Goal: Communication & Community: Answer question/provide support

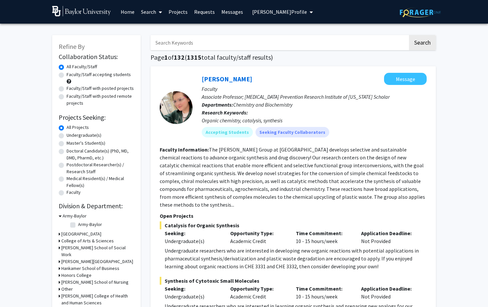
click at [122, 75] on label "Faculty/Staff accepting students" at bounding box center [99, 74] width 64 height 7
click at [71, 75] on input "Faculty/Staff accepting students" at bounding box center [69, 73] width 4 height 4
radio input "true"
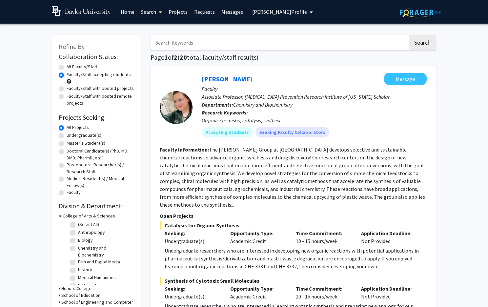
click at [307, 15] on span "[PERSON_NAME] Profile" at bounding box center [279, 12] width 55 height 7
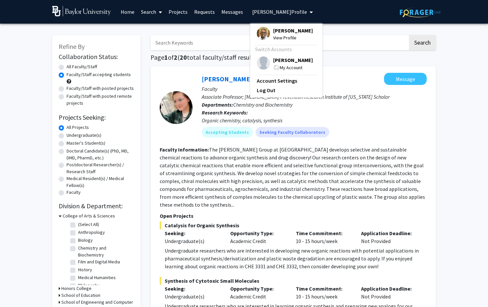
click at [291, 39] on span "View Profile" at bounding box center [293, 37] width 40 height 7
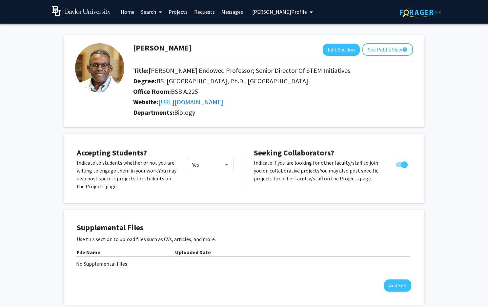
click at [225, 16] on link "Messages" at bounding box center [232, 11] width 28 height 23
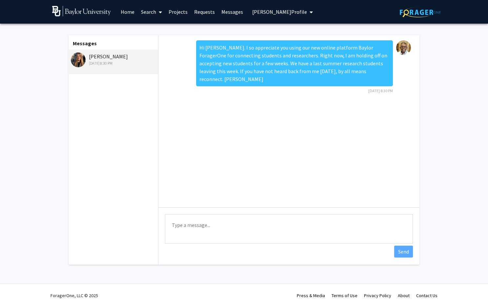
click at [282, 16] on button "[PERSON_NAME] Profile" at bounding box center [282, 12] width 65 height 24
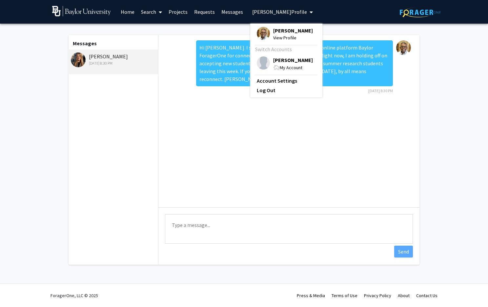
click at [286, 34] on span "[PERSON_NAME]" at bounding box center [293, 30] width 40 height 7
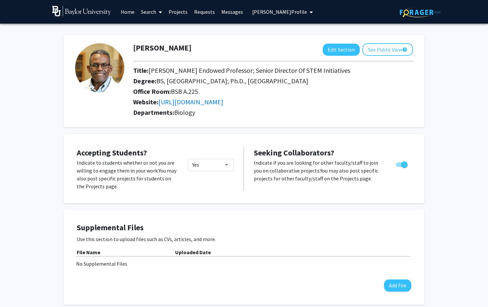
click at [313, 13] on icon "My profile dropdown to access profile and logout" at bounding box center [311, 12] width 3 height 5
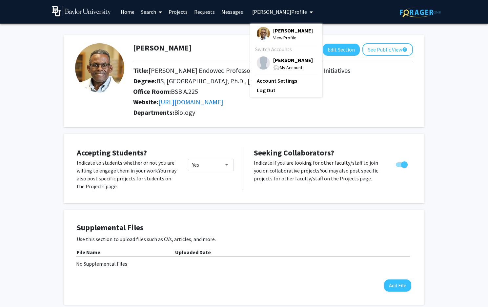
click at [232, 17] on link "Messages" at bounding box center [232, 11] width 28 height 23
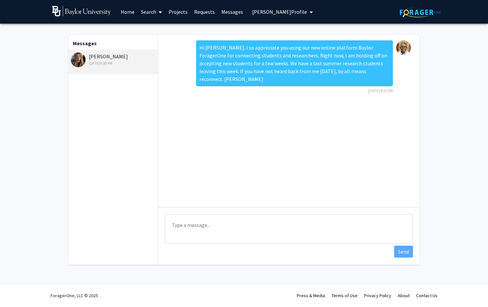
click at [199, 15] on link "Requests" at bounding box center [204, 11] width 27 height 23
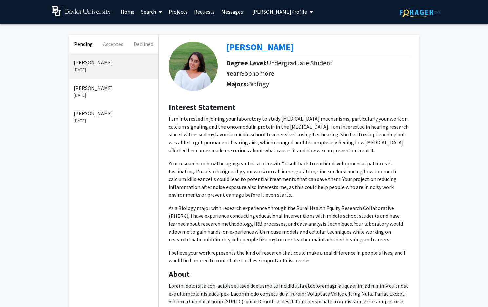
click at [226, 15] on link "Messages" at bounding box center [232, 11] width 28 height 23
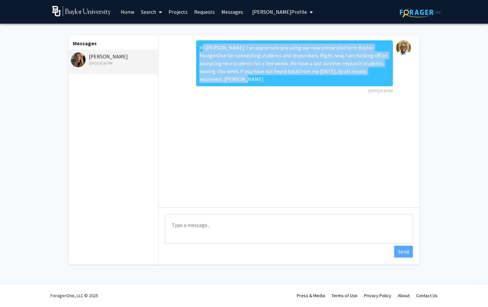
drag, startPoint x: 201, startPoint y: 52, endPoint x: 378, endPoint y: 79, distance: 179.7
click at [378, 79] on div "Hi [PERSON_NAME]. I so appreciate you using our new online platform Baylor Fora…" at bounding box center [294, 63] width 197 height 46
click at [381, 73] on div "Hi [PERSON_NAME]. I so appreciate you using our new online platform Baylor Fora…" at bounding box center [294, 63] width 197 height 46
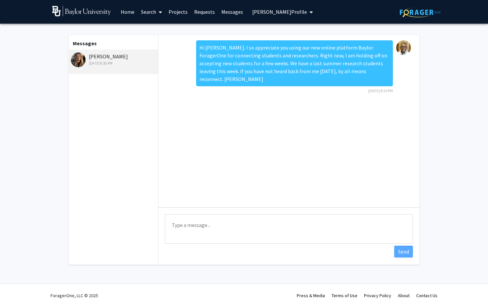
click at [370, 71] on div "Hi [PERSON_NAME]. I so appreciate you using our new online platform Baylor Fora…" at bounding box center [294, 63] width 197 height 46
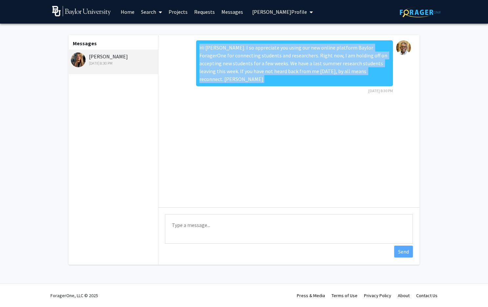
click at [370, 71] on div "Hi [PERSON_NAME]. I so appreciate you using our new online platform Baylor Fora…" at bounding box center [294, 63] width 197 height 46
copy div "Hi [PERSON_NAME]. I so appreciate you using our new online platform Baylor Fora…"
click at [200, 14] on link "Requests" at bounding box center [204, 11] width 27 height 23
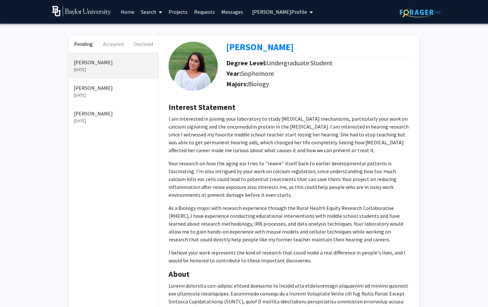
click at [185, 15] on link "Projects" at bounding box center [178, 11] width 26 height 23
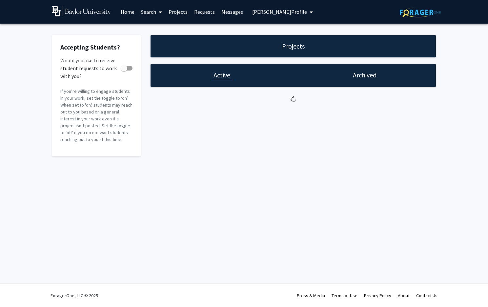
checkbox input "true"
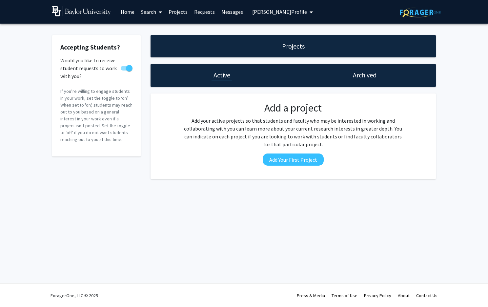
click at [223, 13] on link "Messages" at bounding box center [232, 11] width 28 height 23
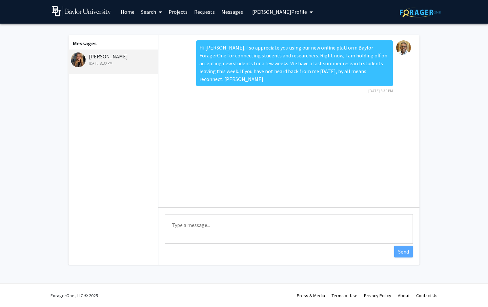
click at [193, 14] on link "Requests" at bounding box center [204, 11] width 27 height 23
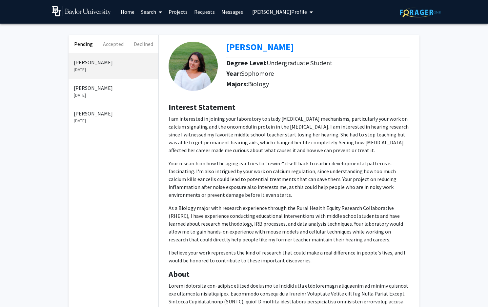
click at [90, 91] on p "[PERSON_NAME]" at bounding box center [113, 88] width 79 height 8
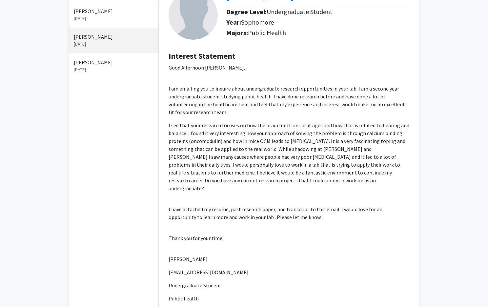
scroll to position [65, 0]
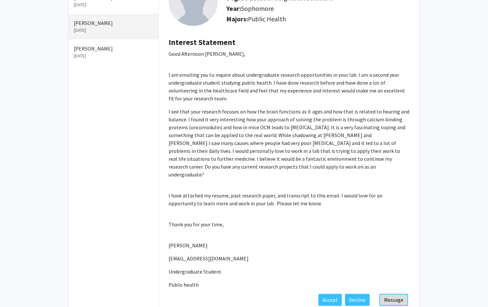
click at [395, 294] on button "Message" at bounding box center [394, 300] width 29 height 12
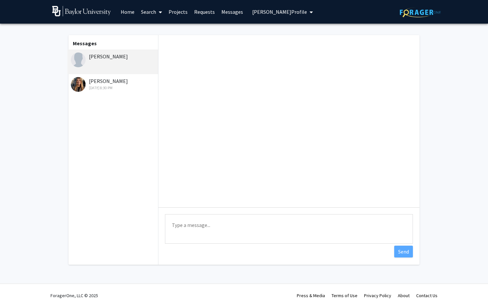
click at [315, 223] on textarea "Type a message" at bounding box center [289, 229] width 248 height 30
paste textarea "Hi [PERSON_NAME]. I so appreciate you using our new online platform Baylor Fora…"
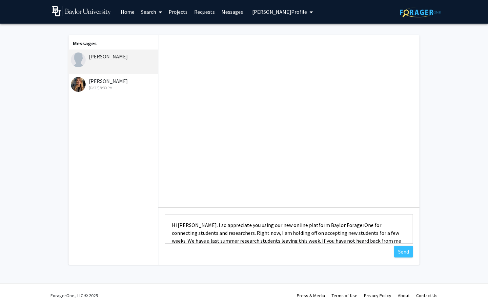
scroll to position [24, 0]
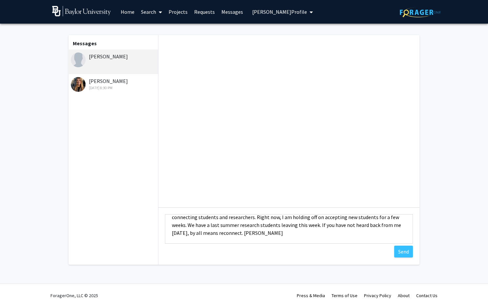
click at [197, 226] on textarea "Hi [PERSON_NAME]. I so appreciate you using our new online platform Baylor Fora…" at bounding box center [289, 229] width 248 height 30
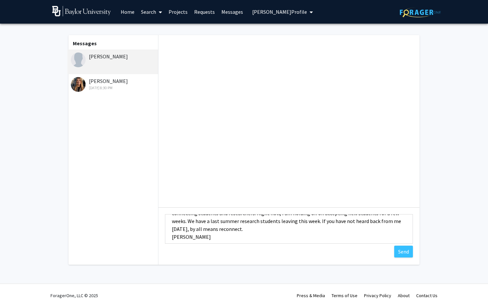
scroll to position [0, 0]
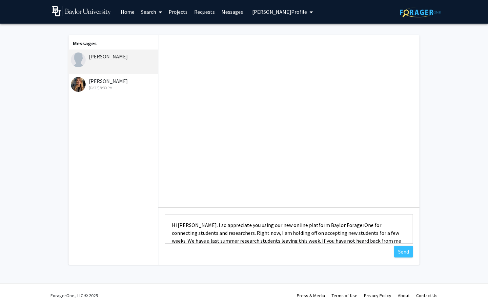
click at [183, 223] on textarea "Hi [PERSON_NAME]. I so appreciate you using our new online platform Baylor Fora…" at bounding box center [289, 229] width 248 height 30
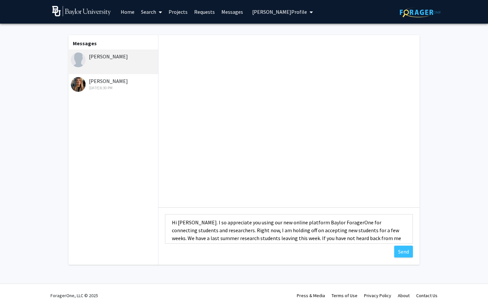
scroll to position [4, 0]
drag, startPoint x: 365, startPoint y: 229, endPoint x: 387, endPoint y: 231, distance: 21.4
click at [387, 231] on textarea "Hi [PERSON_NAME]. I so appreciate you using our new online platform Baylor Fora…" at bounding box center [289, 229] width 248 height 30
click at [209, 238] on textarea "Hi [PERSON_NAME]. I so appreciate you using our new online platform Baylor Fora…" at bounding box center [289, 229] width 248 height 30
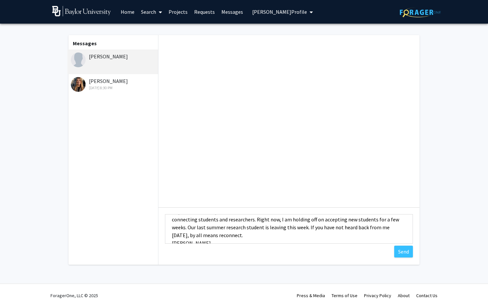
scroll to position [15, 0]
click at [354, 229] on textarea "Hi [PERSON_NAME]. I so appreciate you using our new online platform Baylor Fora…" at bounding box center [289, 229] width 248 height 30
click at [249, 234] on textarea "Hi [PERSON_NAME]. I so appreciate you using our new online platform Baylor Fora…" at bounding box center [289, 229] width 248 height 30
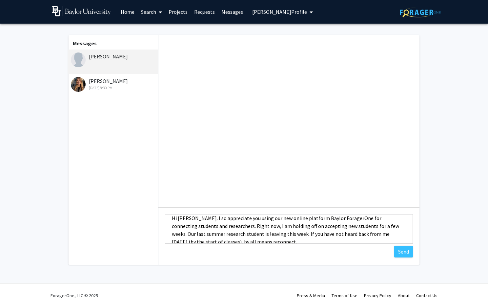
scroll to position [8, 0]
click at [356, 239] on textarea "Hi [PERSON_NAME]. I so appreciate you using our new online platform Baylor Fora…" at bounding box center [289, 229] width 248 height 30
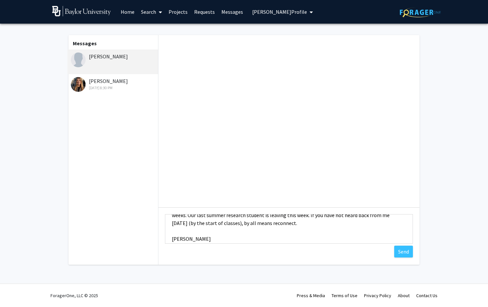
scroll to position [0, 0]
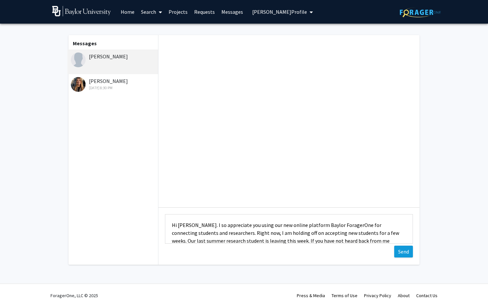
type textarea "Hi [PERSON_NAME]. I so appreciate you using our new online platform Baylor Fora…"
click at [407, 255] on button "Send" at bounding box center [404, 252] width 19 height 12
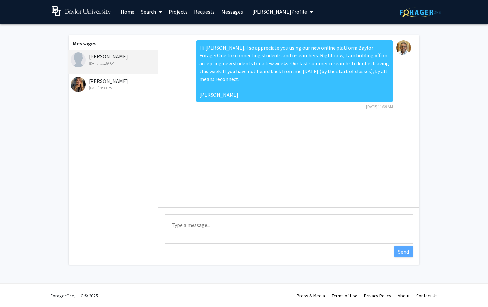
click at [200, 14] on link "Requests" at bounding box center [204, 11] width 27 height 23
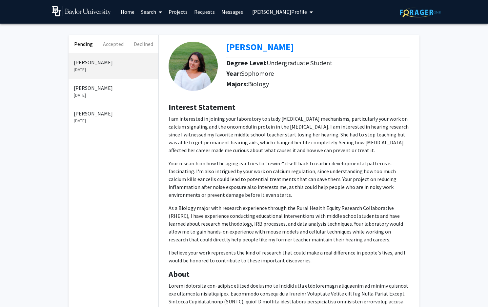
click at [95, 91] on p "[PERSON_NAME]" at bounding box center [113, 88] width 79 height 8
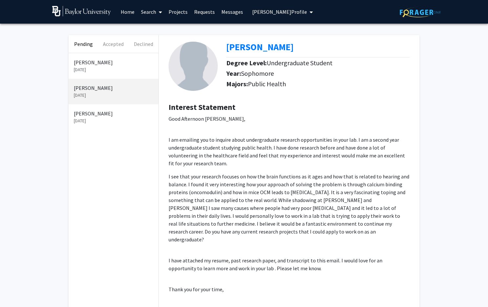
click at [225, 12] on link "Messages" at bounding box center [232, 11] width 28 height 23
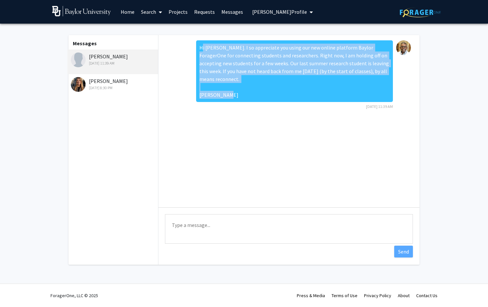
drag, startPoint x: 200, startPoint y: 50, endPoint x: 251, endPoint y: 99, distance: 71.0
click at [251, 99] on div "Hi [PERSON_NAME]. I so appreciate you using our new online platform Baylor Fora…" at bounding box center [294, 71] width 197 height 62
copy div "Hi [PERSON_NAME]. I so appreciate you using our new online platform Baylor Fora…"
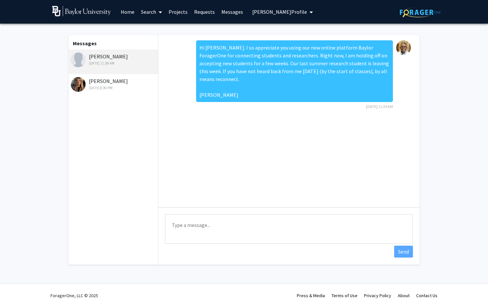
click at [177, 109] on div "Hi [PERSON_NAME]. I so appreciate you using our new online platform Baylor Fora…" at bounding box center [289, 77] width 251 height 74
click at [200, 13] on link "Requests" at bounding box center [204, 11] width 27 height 23
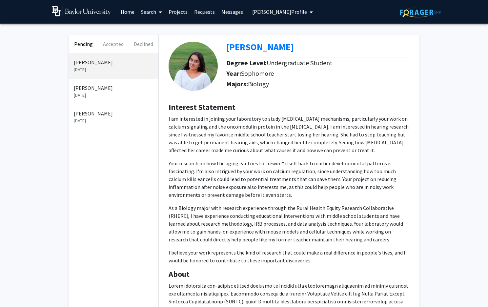
click at [96, 70] on p "[DATE]" at bounding box center [113, 69] width 79 height 7
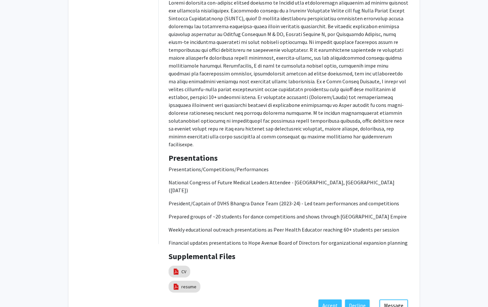
scroll to position [311, 0]
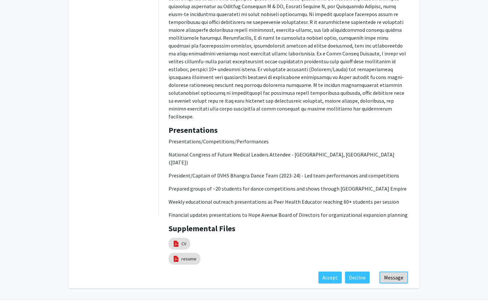
click at [388, 272] on button "Message" at bounding box center [394, 278] width 29 height 12
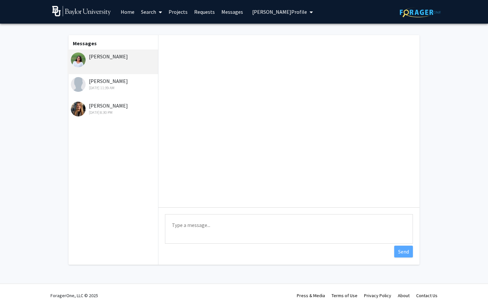
click at [343, 236] on textarea "Type a message" at bounding box center [289, 229] width 248 height 30
paste textarea "Hi [PERSON_NAME]. I so appreciate you using our new online platform Baylor Fora…"
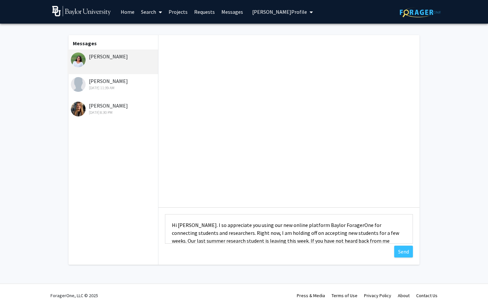
click at [183, 227] on textarea "Hi [PERSON_NAME]. I so appreciate you using our new online platform Baylor Fora…" at bounding box center [289, 229] width 248 height 30
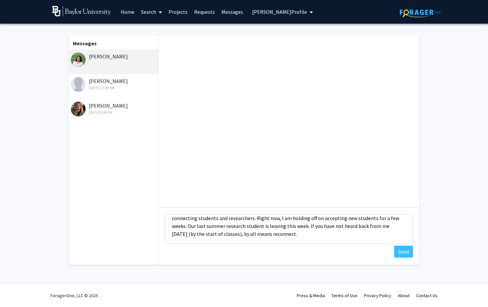
scroll to position [16, 0]
type textarea "Hi [PERSON_NAME]. I so appreciate you using our new online platform Baylor Fora…"
click at [405, 252] on button "Send" at bounding box center [404, 252] width 19 height 12
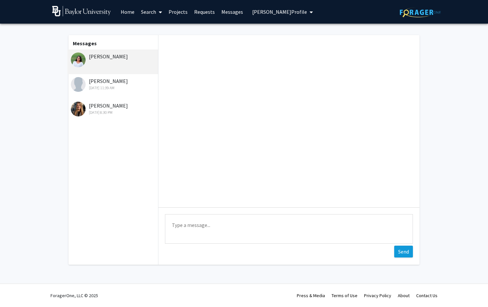
scroll to position [0, 0]
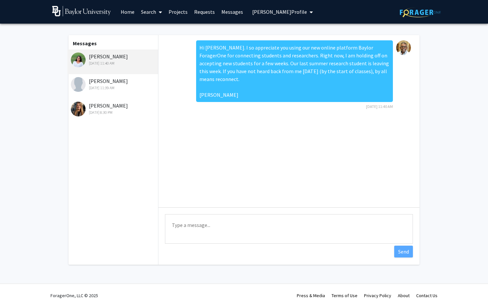
click at [117, 87] on div "[DATE] 11:39 AM" at bounding box center [114, 88] width 86 height 6
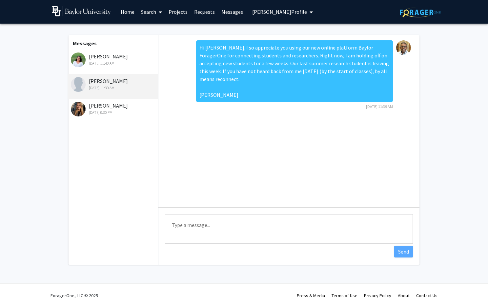
click at [109, 111] on div "[DATE] 8:30 PM" at bounding box center [114, 113] width 86 height 6
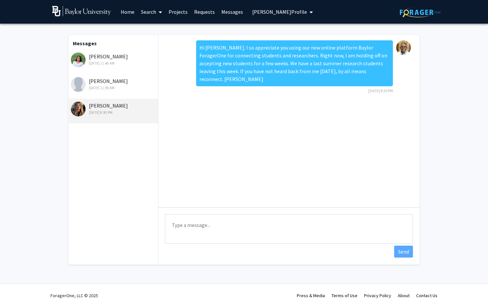
click at [101, 61] on div "[PERSON_NAME] [DATE] 11:40 AM" at bounding box center [114, 60] width 86 height 14
